Goal: Task Accomplishment & Management: Use online tool/utility

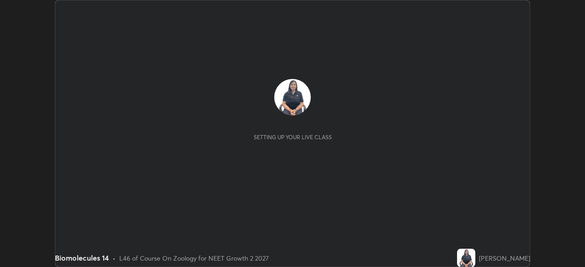
scroll to position [267, 584]
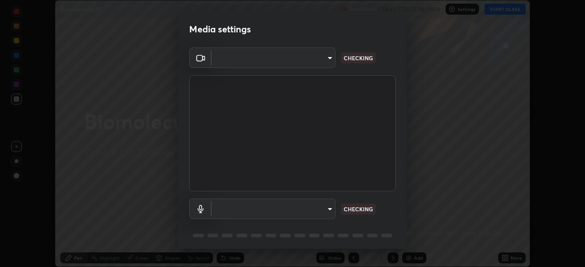
type input "fc38be1871f717ddc8e1b512eadbf63495b763d4820be899b5c927fedf8d93a0"
type input "communications"
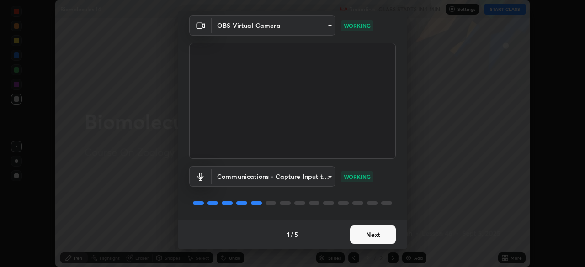
click at [378, 235] on button "Next" at bounding box center [373, 235] width 46 height 18
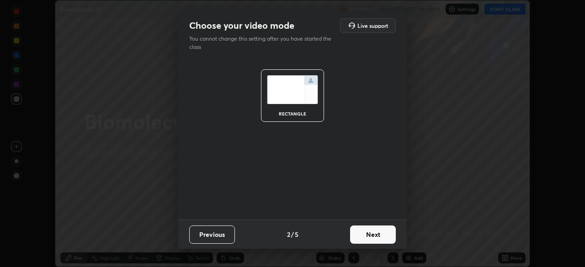
click at [379, 239] on button "Next" at bounding box center [373, 235] width 46 height 18
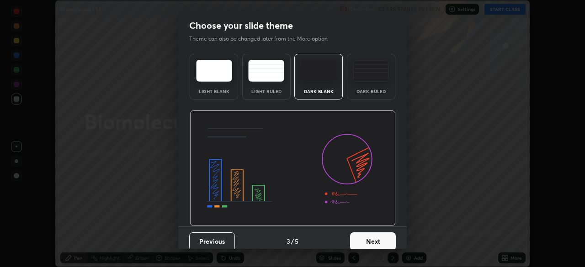
click at [386, 238] on button "Next" at bounding box center [373, 242] width 46 height 18
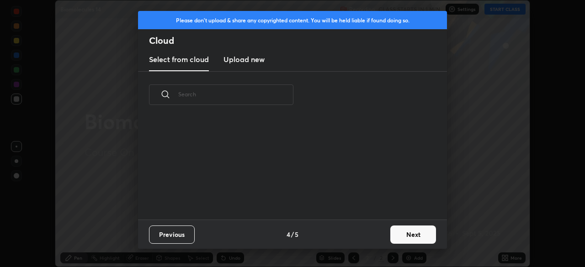
click at [407, 231] on button "Next" at bounding box center [413, 235] width 46 height 18
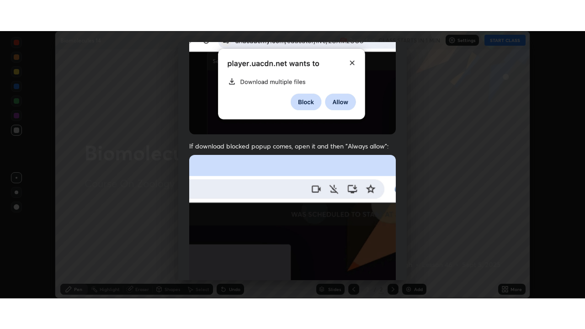
scroll to position [219, 0]
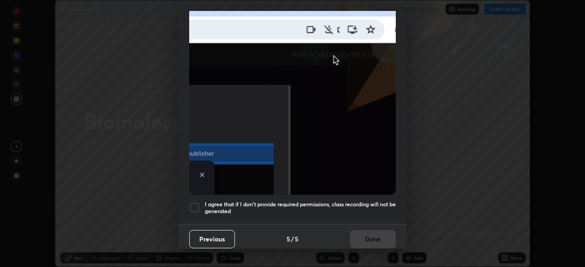
click at [191, 202] on div at bounding box center [194, 207] width 11 height 11
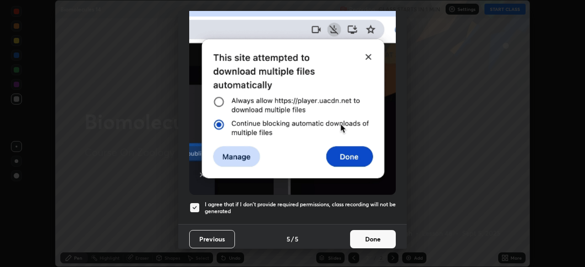
click at [379, 232] on button "Done" at bounding box center [373, 239] width 46 height 18
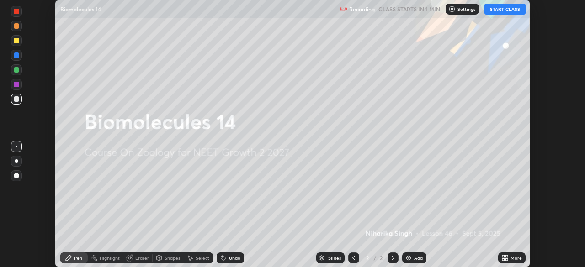
click at [506, 11] on button "START CLASS" at bounding box center [504, 9] width 41 height 11
click at [513, 258] on div "More" at bounding box center [515, 258] width 11 height 5
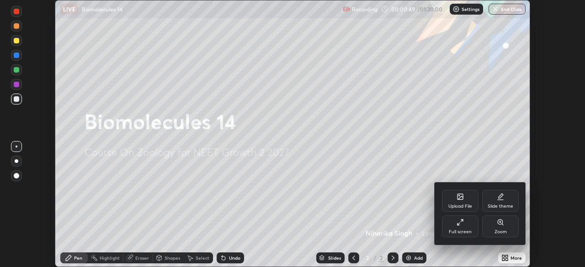
click at [466, 232] on div "Full screen" at bounding box center [460, 232] width 23 height 5
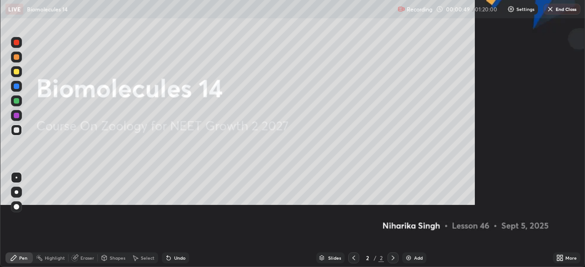
scroll to position [329, 585]
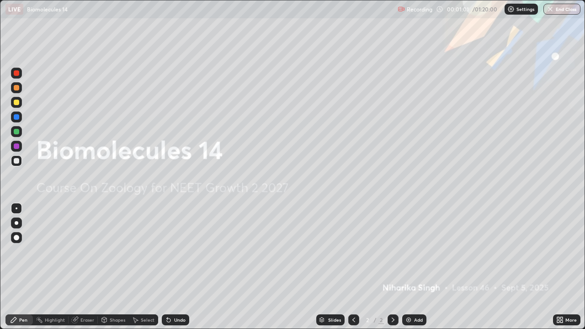
click at [86, 267] on div "Eraser" at bounding box center [83, 319] width 29 height 11
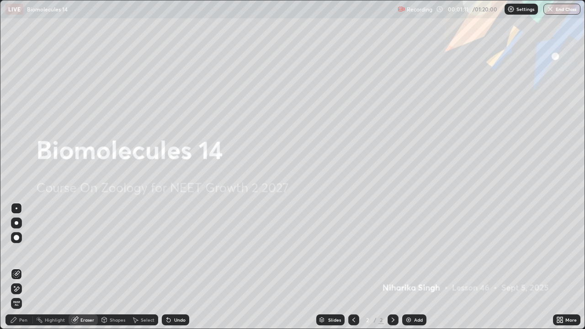
click at [172, 267] on div "Undo" at bounding box center [175, 319] width 27 height 11
click at [22, 267] on div "Pen" at bounding box center [23, 320] width 8 height 5
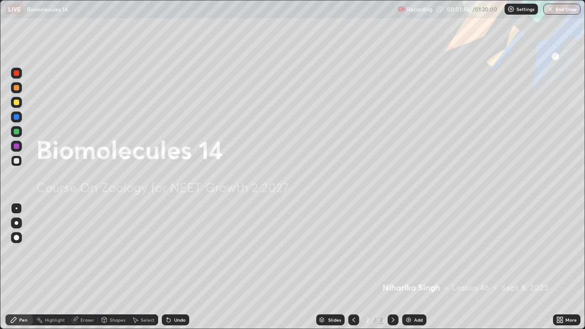
click at [81, 267] on div "Eraser" at bounding box center [87, 320] width 14 height 5
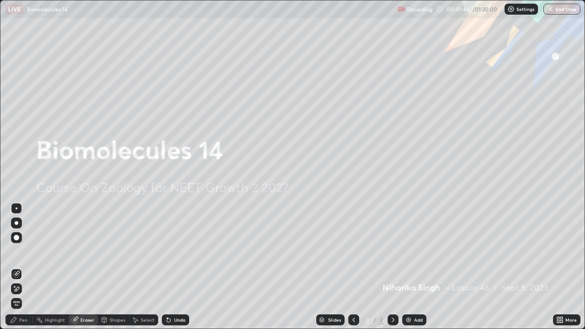
click at [16, 267] on span "Erase all" at bounding box center [16, 303] width 10 height 5
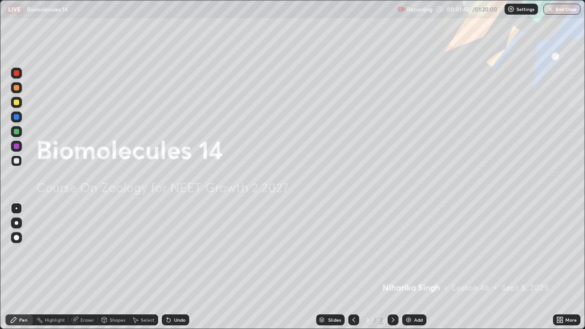
click at [410, 267] on img at bounding box center [408, 319] width 7 height 7
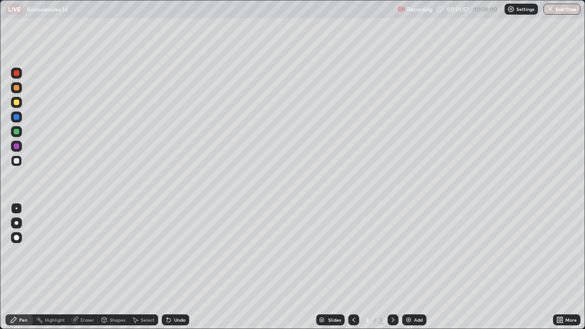
click at [173, 267] on div "Undo" at bounding box center [175, 319] width 27 height 11
click at [172, 267] on div "Undo" at bounding box center [175, 319] width 27 height 11
click at [173, 267] on div "Undo" at bounding box center [175, 319] width 27 height 11
click at [172, 267] on div "Undo" at bounding box center [175, 319] width 27 height 11
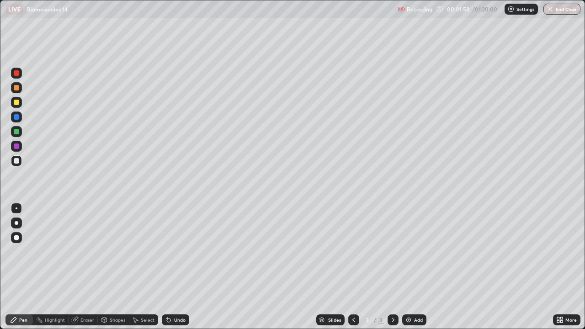
click at [172, 267] on div "Undo" at bounding box center [175, 319] width 27 height 11
click at [83, 267] on div "Eraser" at bounding box center [87, 320] width 14 height 5
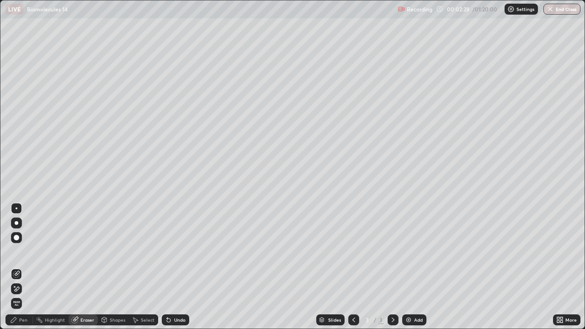
click at [16, 267] on span "Erase all" at bounding box center [16, 303] width 10 height 5
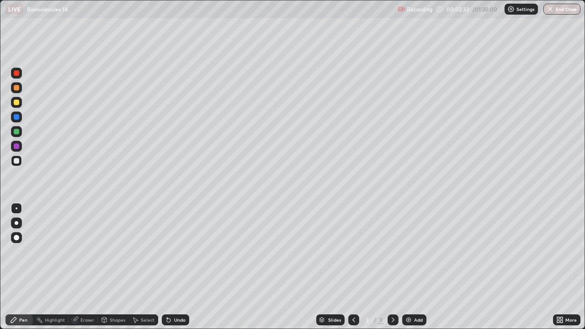
click at [172, 267] on div "Undo" at bounding box center [175, 319] width 27 height 11
click at [84, 267] on div "Eraser" at bounding box center [87, 320] width 14 height 5
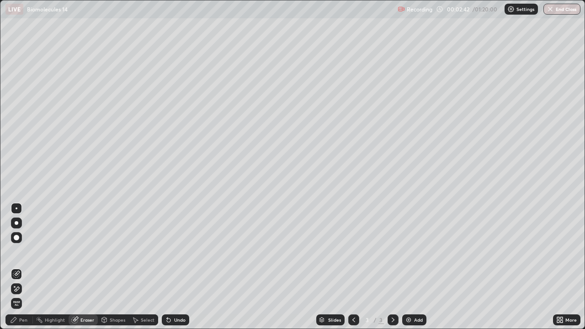
click at [16, 267] on span "Erase all" at bounding box center [16, 303] width 10 height 5
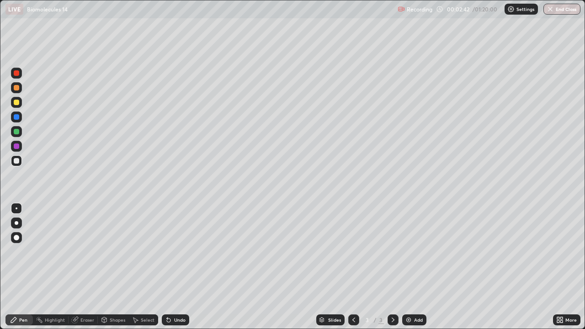
click at [17, 267] on icon at bounding box center [13, 319] width 7 height 7
click at [21, 240] on div at bounding box center [16, 237] width 11 height 11
click at [89, 267] on div "Eraser" at bounding box center [87, 320] width 14 height 5
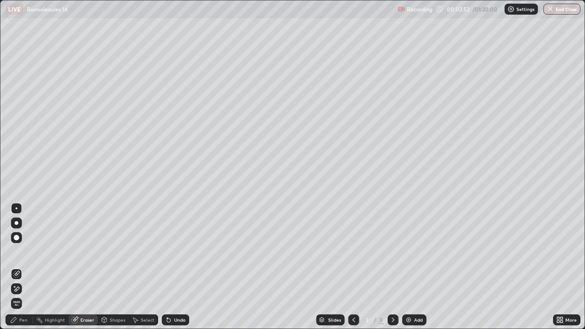
click at [16, 267] on span "Erase all" at bounding box center [16, 303] width 10 height 5
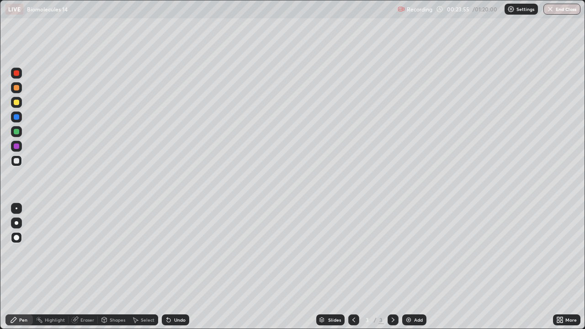
click at [568, 267] on div "More" at bounding box center [566, 319] width 27 height 11
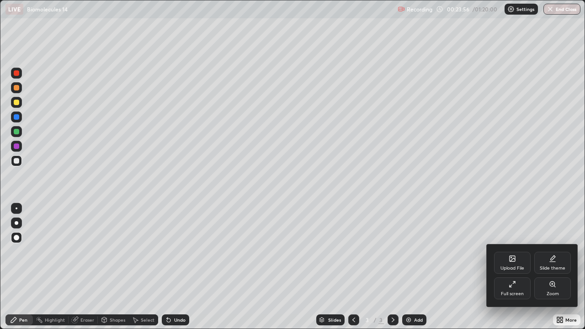
click at [517, 267] on div "Full screen" at bounding box center [512, 294] width 23 height 5
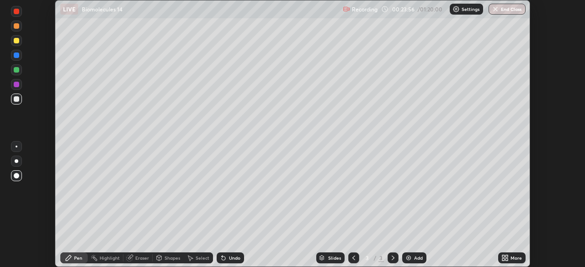
scroll to position [45424, 45107]
click at [143, 255] on div "Eraser" at bounding box center [137, 258] width 29 height 11
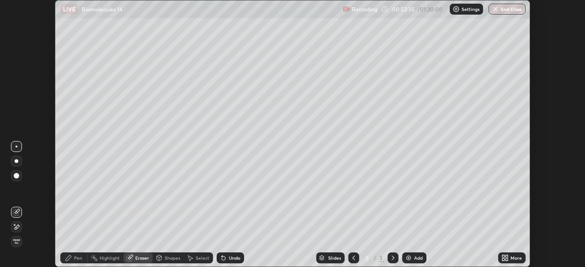
click at [18, 239] on span "Erase all" at bounding box center [16, 241] width 10 height 5
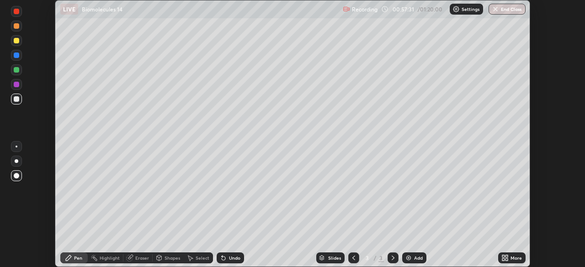
click at [506, 11] on button "End Class" at bounding box center [506, 9] width 37 height 11
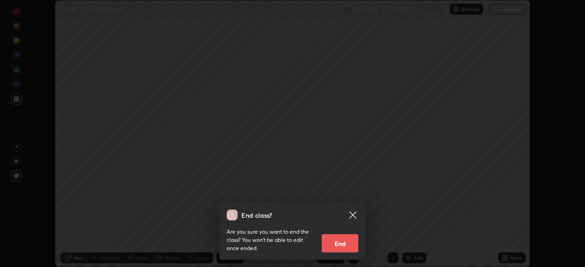
click at [355, 212] on icon at bounding box center [352, 215] width 7 height 7
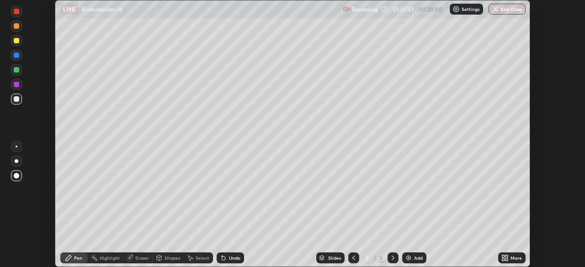
click at [512, 10] on button "End Class" at bounding box center [506, 9] width 37 height 11
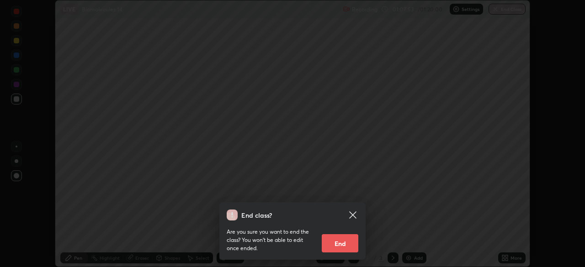
click at [339, 246] on button "End" at bounding box center [340, 243] width 37 height 18
